Goal: Task Accomplishment & Management: Check status

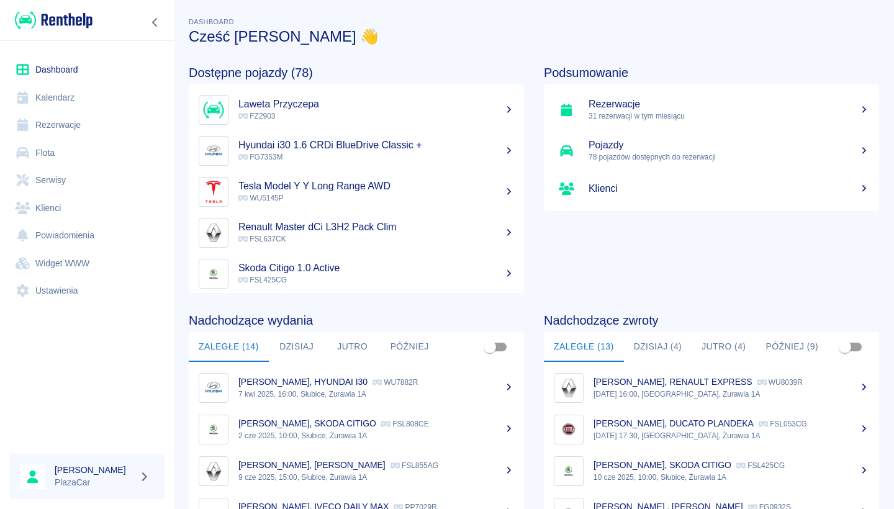
click at [101, 126] on link "Rezerwacje" at bounding box center [87, 125] width 155 height 28
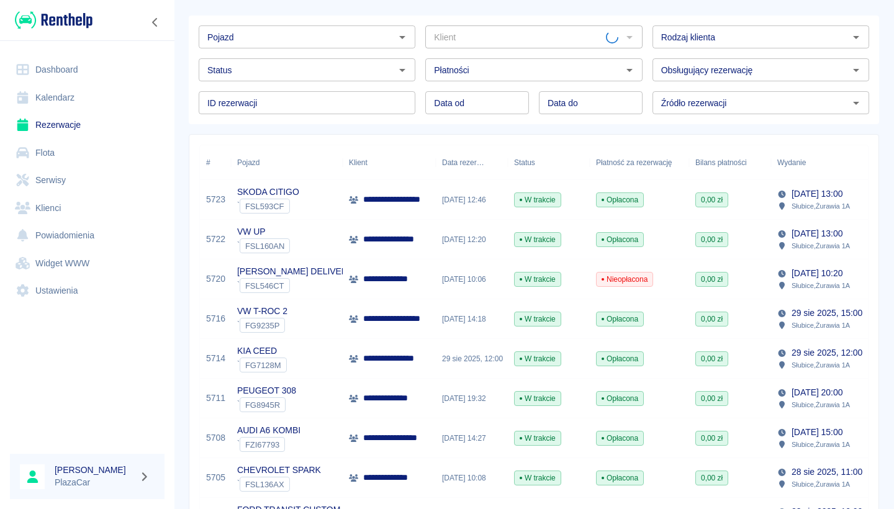
scroll to position [67, 0]
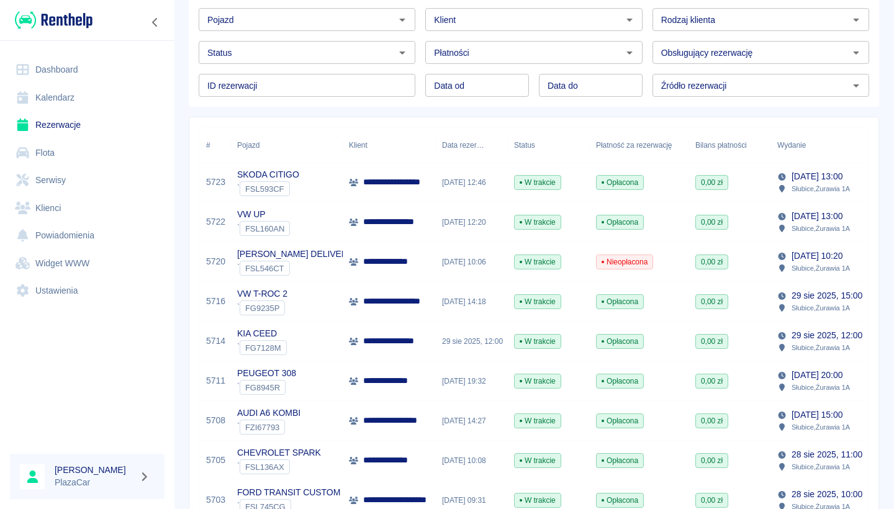
click at [117, 55] on ul "Dashboard Kalendarz Rezerwacje Flota Serwisy Klienci Powiadomienia Widget WWW U…" at bounding box center [87, 180] width 155 height 259
click at [115, 58] on link "Dashboard" at bounding box center [87, 70] width 155 height 28
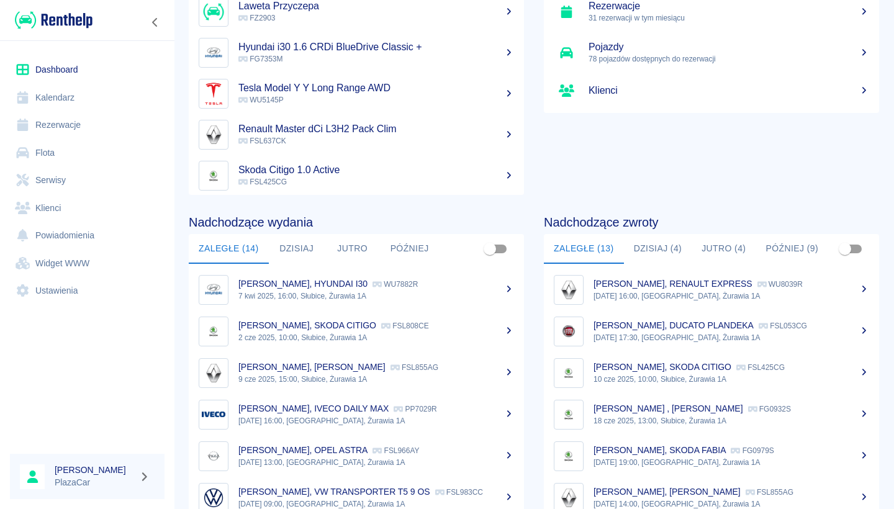
scroll to position [113, 0]
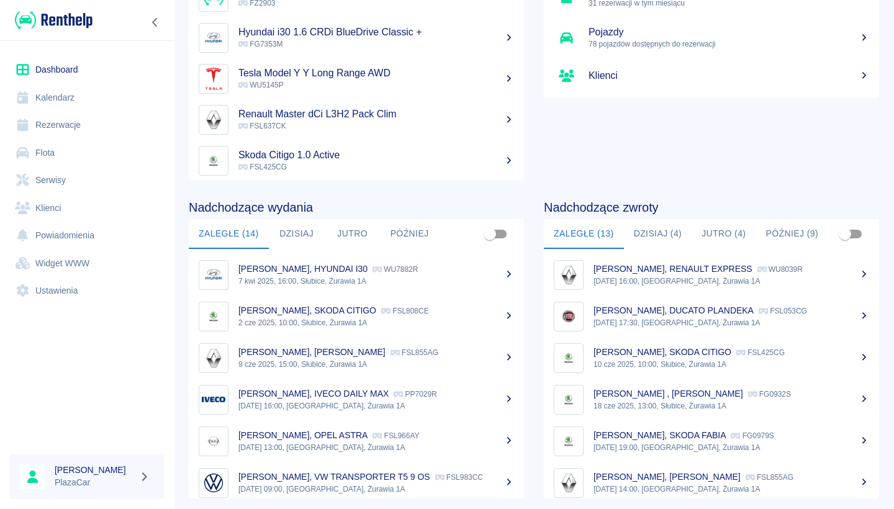
click at [667, 238] on button "Dzisiaj (4)" at bounding box center [658, 234] width 68 height 30
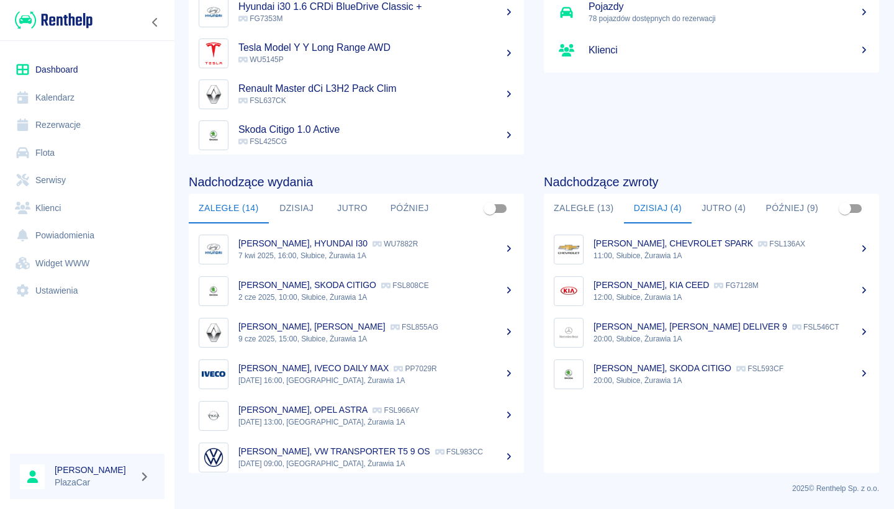
scroll to position [138, 0]
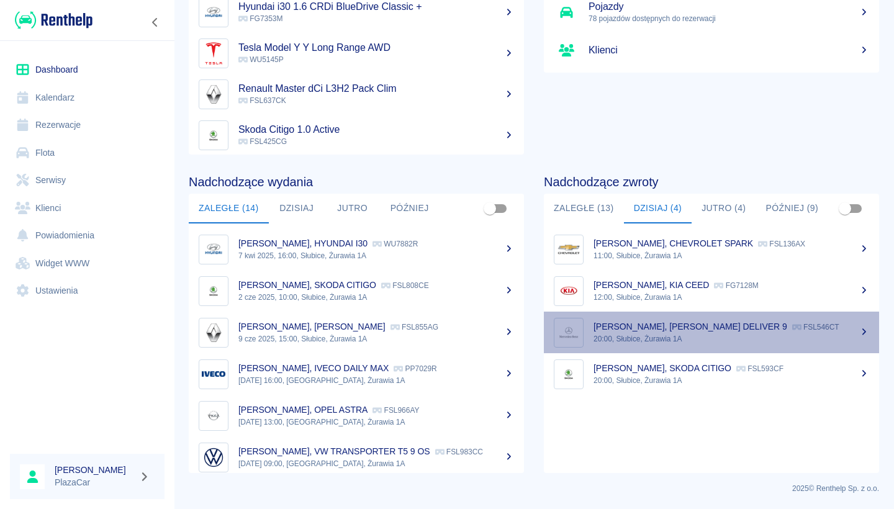
click at [673, 328] on p "[PERSON_NAME], [PERSON_NAME] DELIVER 9" at bounding box center [691, 327] width 194 height 10
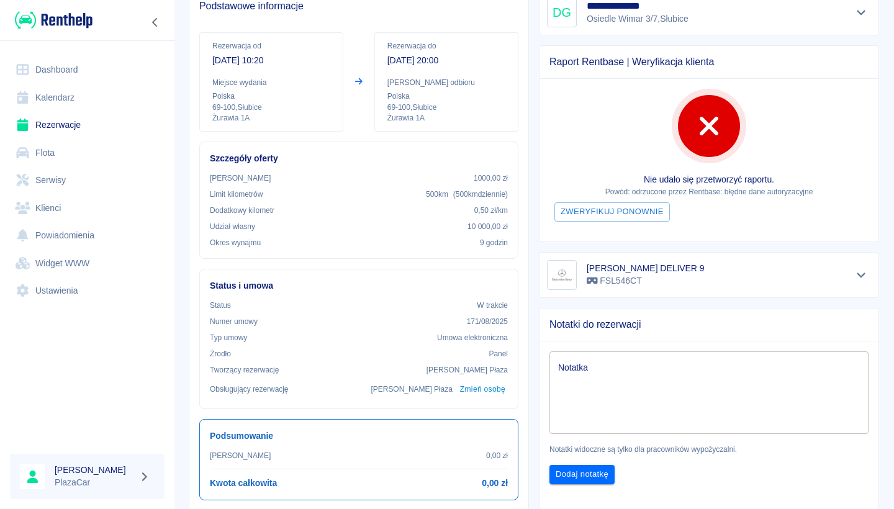
scroll to position [118, 0]
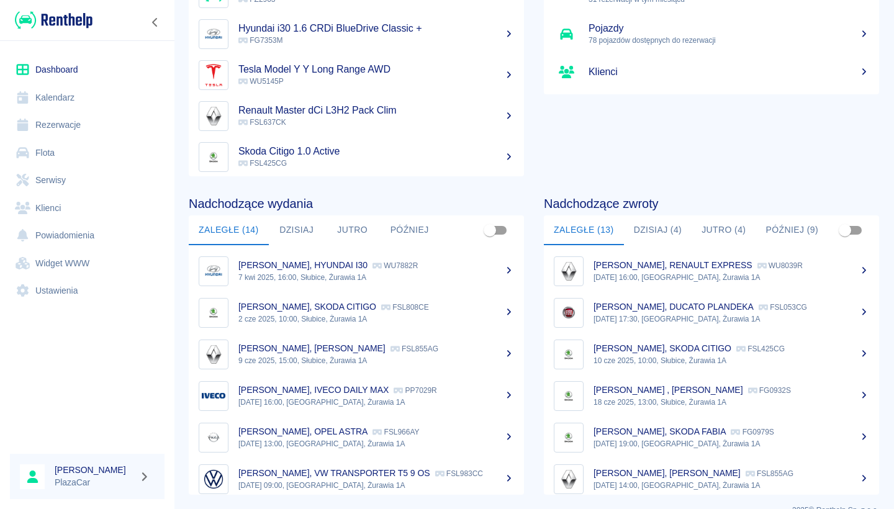
scroll to position [125, 0]
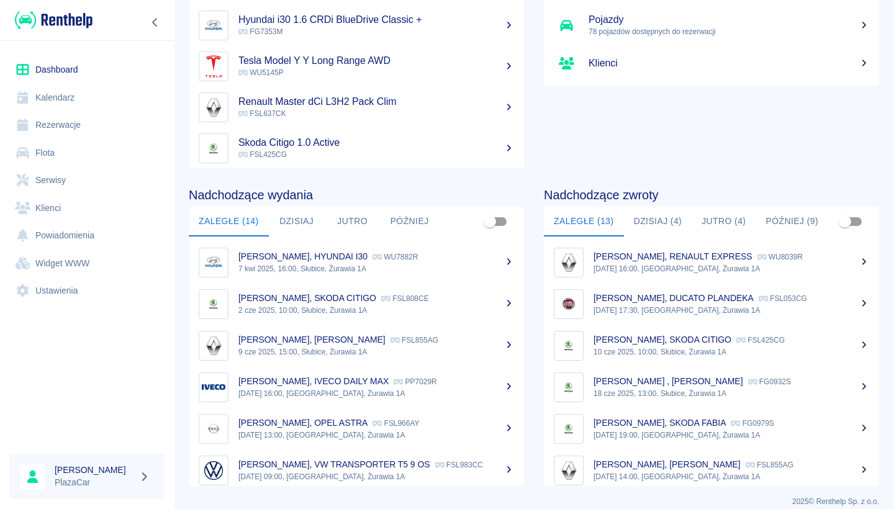
click at [667, 215] on button "Dzisiaj (4)" at bounding box center [658, 222] width 68 height 30
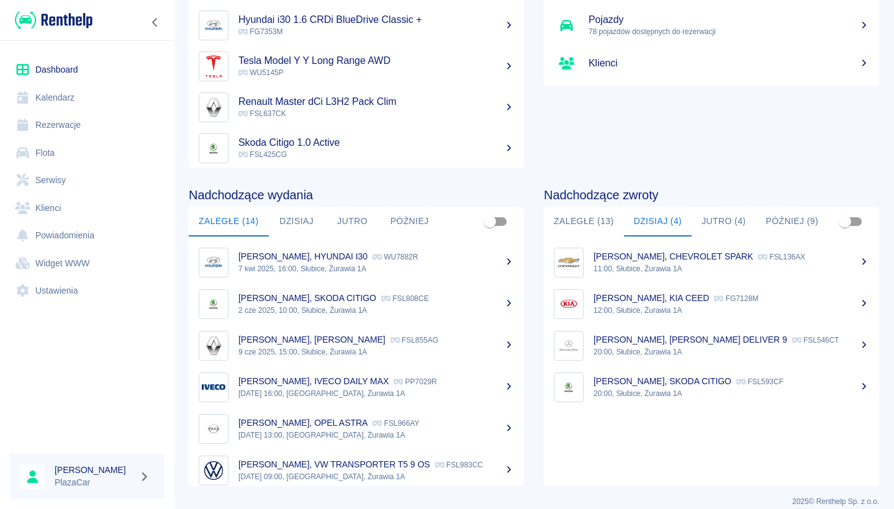
click at [673, 394] on p "20:00, Słubice, Żurawia 1A" at bounding box center [732, 393] width 276 height 11
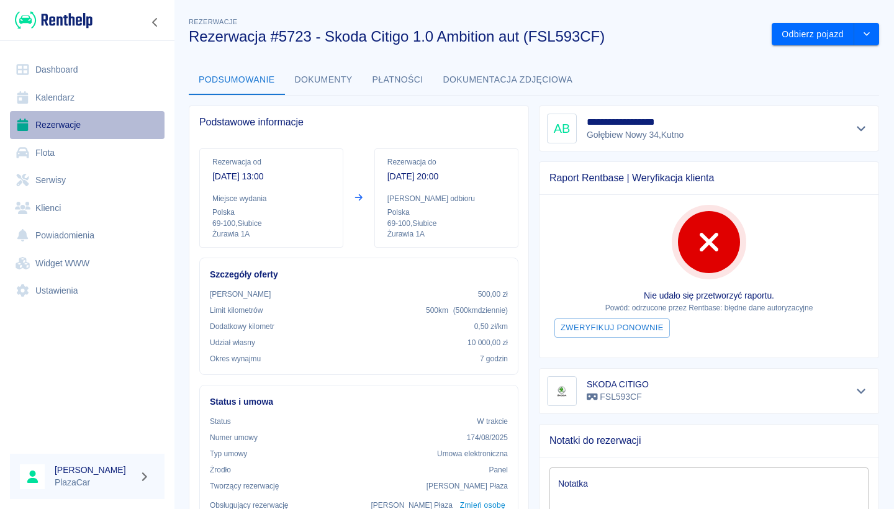
click at [84, 127] on link "Rezerwacje" at bounding box center [87, 125] width 155 height 28
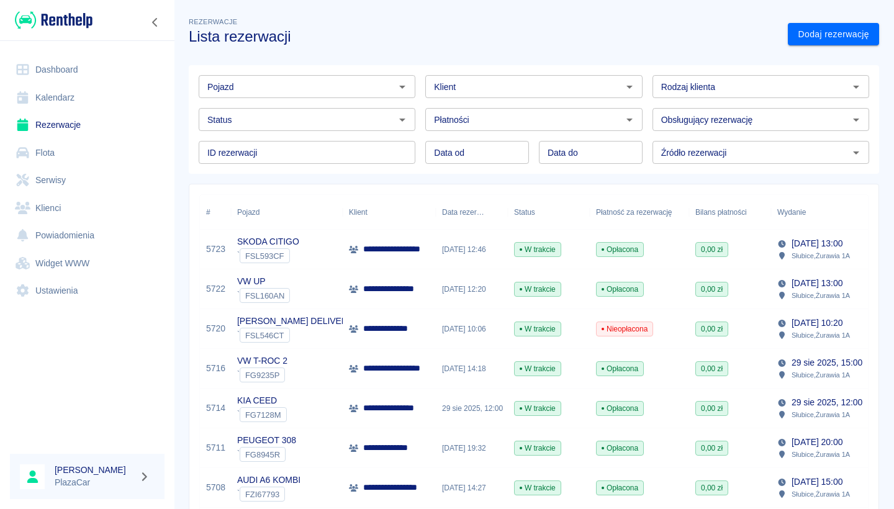
click at [395, 328] on p "**********" at bounding box center [392, 328] width 58 height 13
